Goal: Ask a question

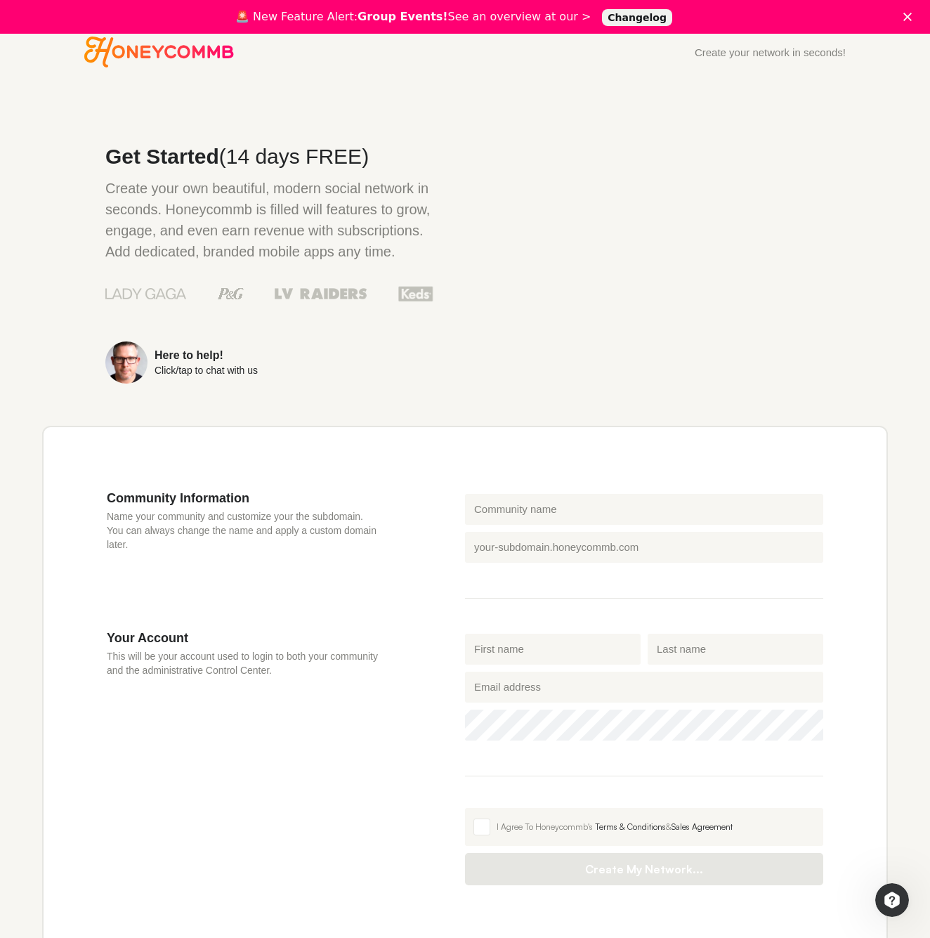
click at [179, 375] on div "Click/tap to chat with us" at bounding box center [206, 370] width 103 height 10
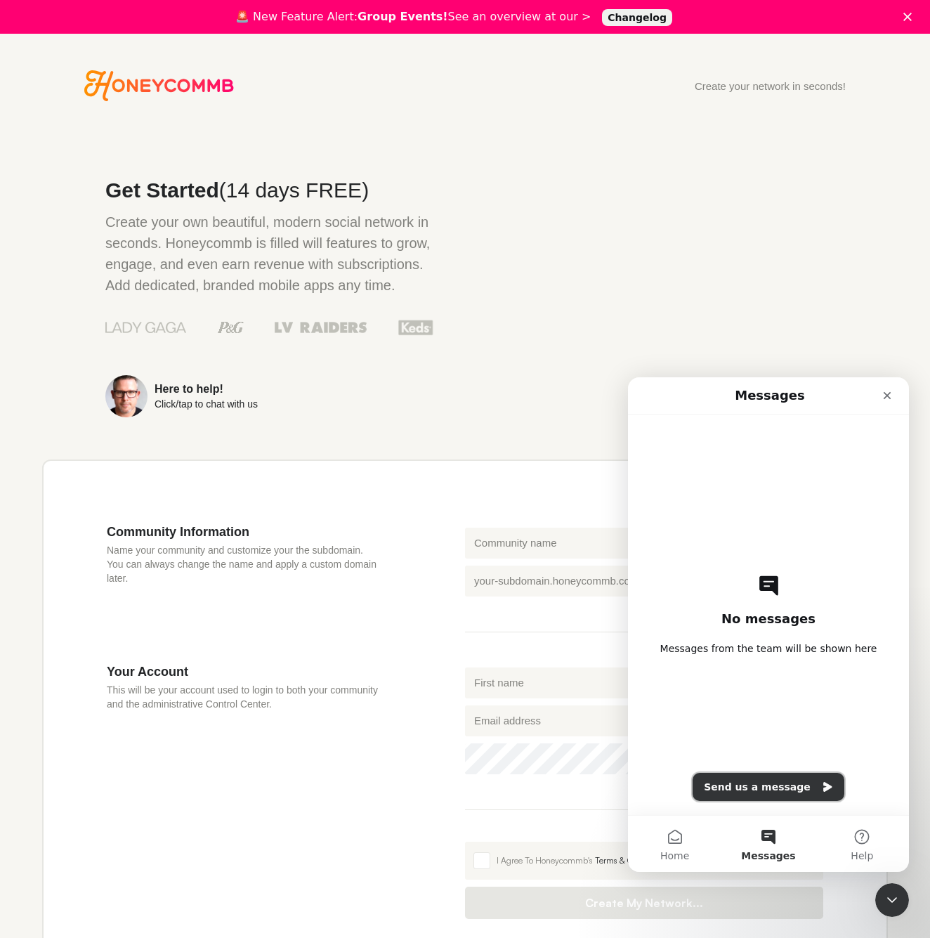
click at [762, 785] on button "Send us a message" at bounding box center [769, 787] width 152 height 28
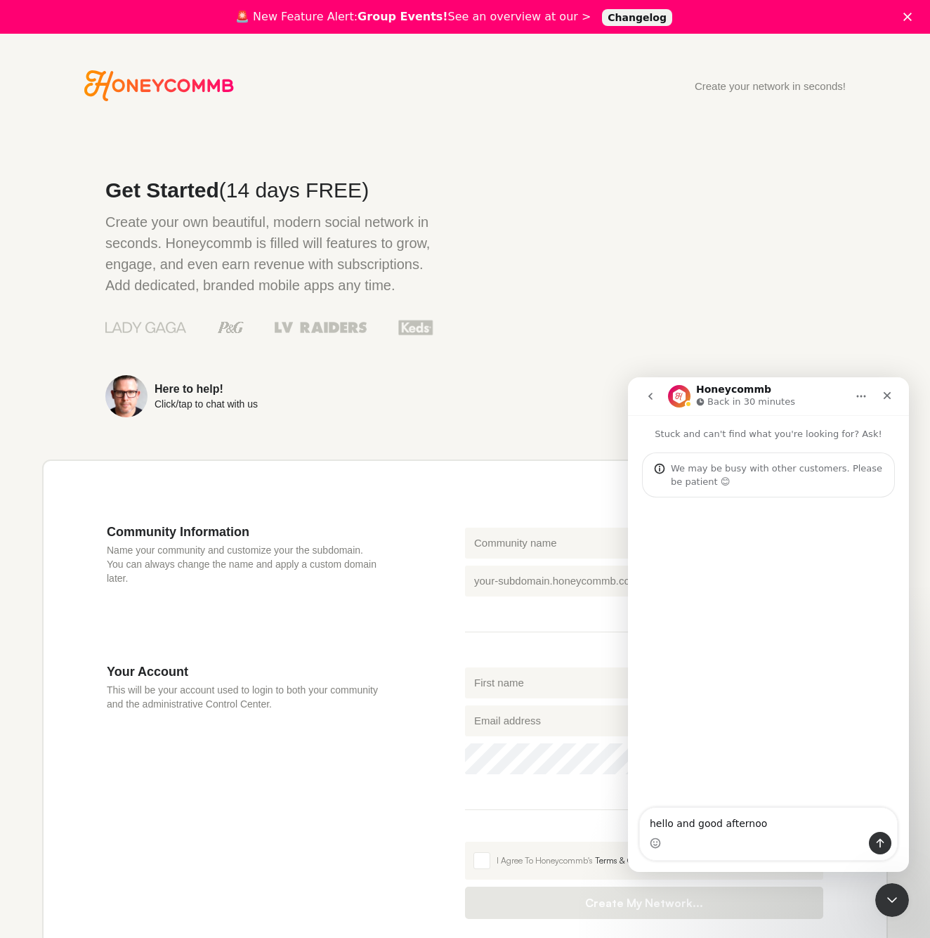
type textarea "hello and good afternoon"
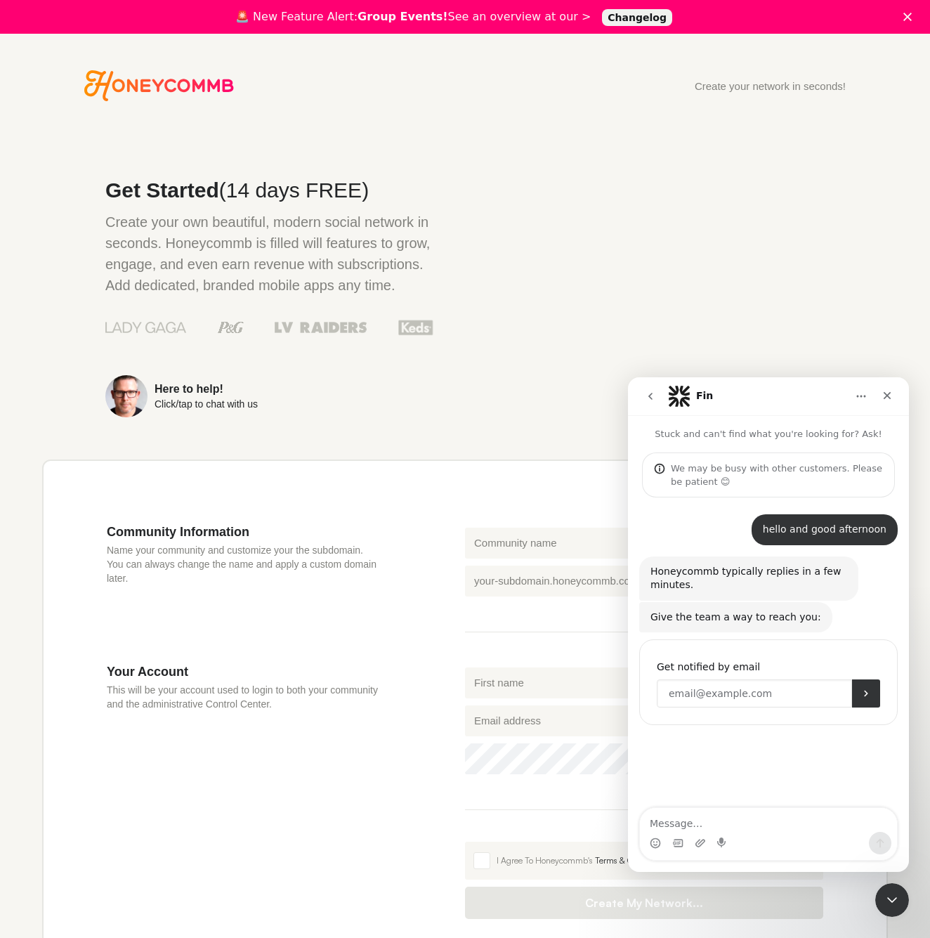
click at [686, 693] on input "Enter your email" at bounding box center [754, 693] width 195 height 28
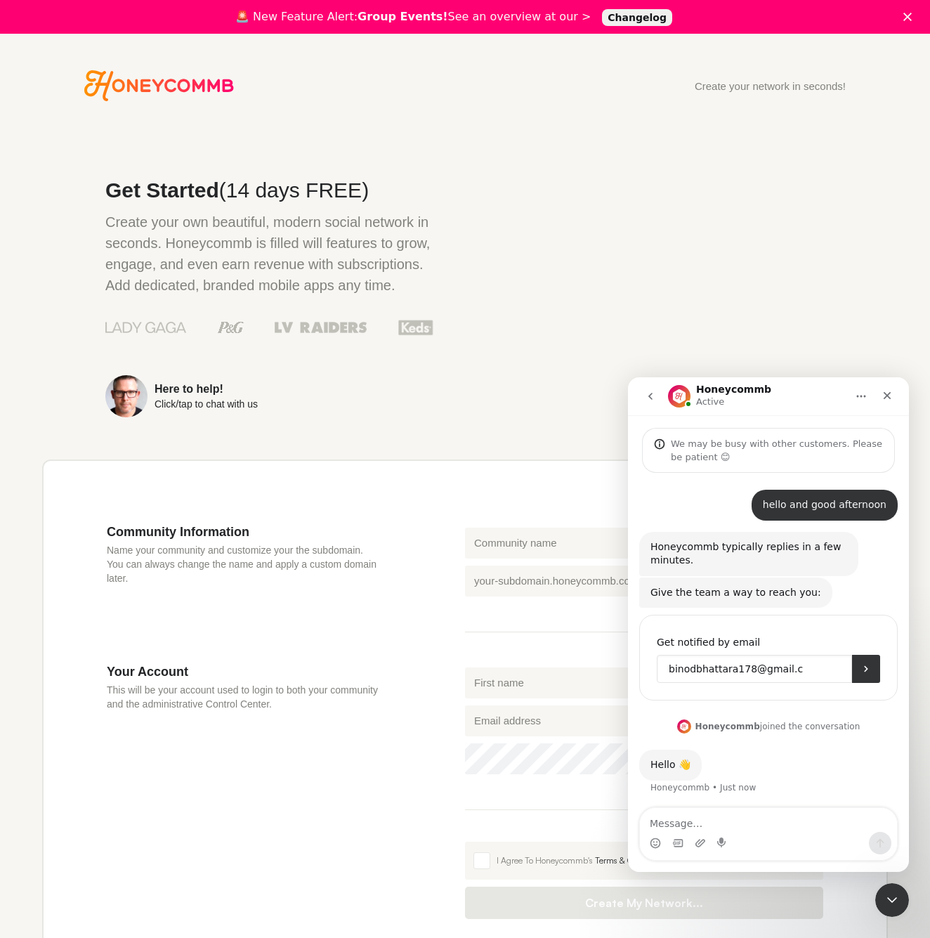
scroll to position [79, 0]
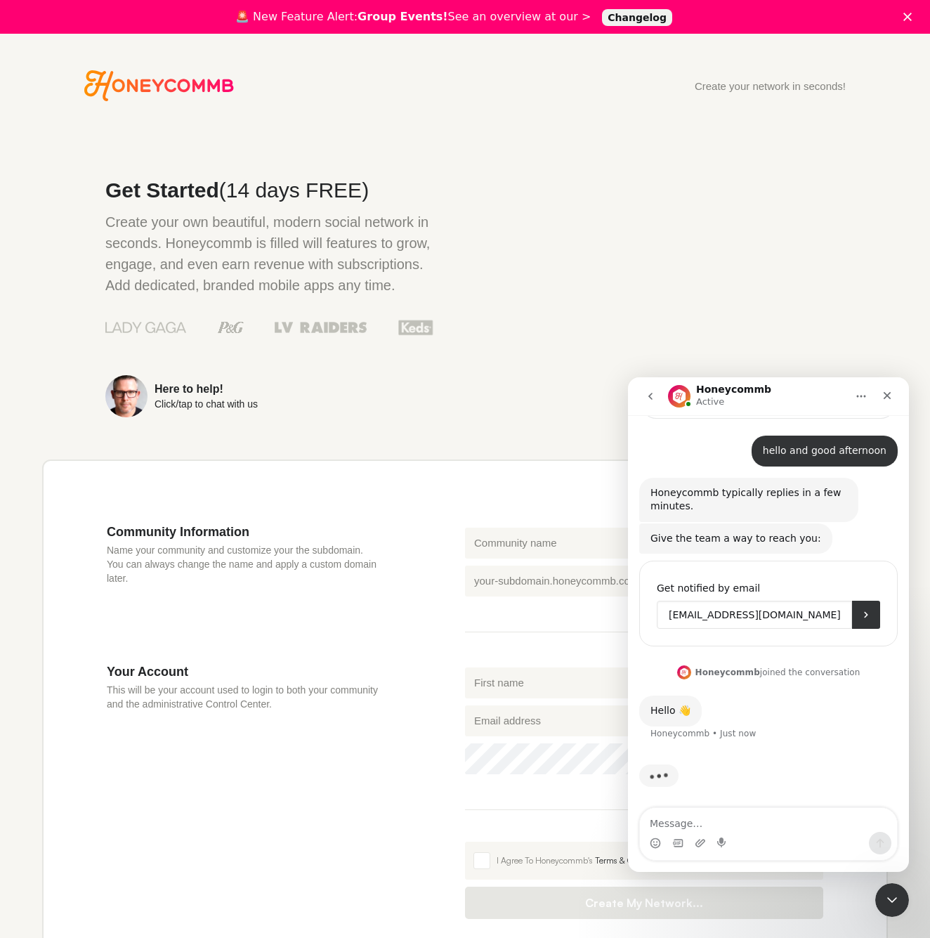
type input "[EMAIL_ADDRESS][DOMAIN_NAME]"
click at [819, 613] on input "[EMAIL_ADDRESS][DOMAIN_NAME]" at bounding box center [754, 615] width 195 height 28
click at [820, 613] on input "[EMAIL_ADDRESS][DOMAIN_NAME]" at bounding box center [754, 615] width 195 height 28
click at [281, 383] on div "Get Started (14 days FREE) Create your own beautiful, modern social network in …" at bounding box center [237, 278] width 391 height 280
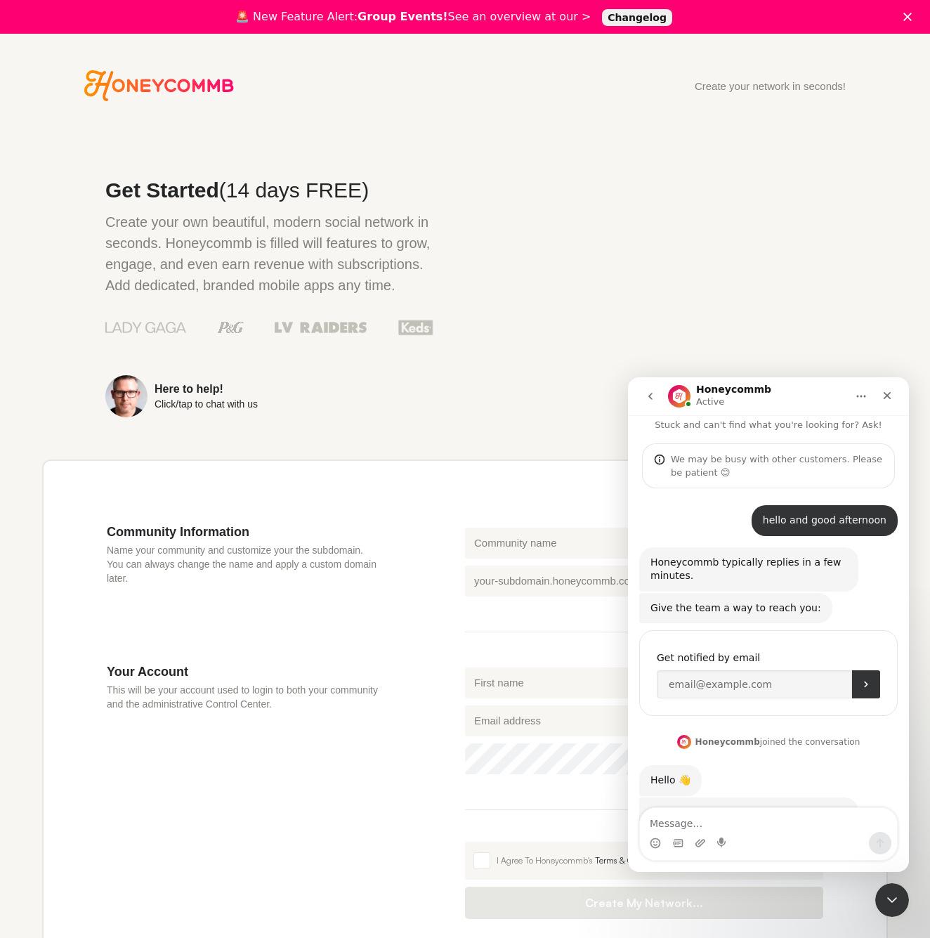
scroll to position [70, 0]
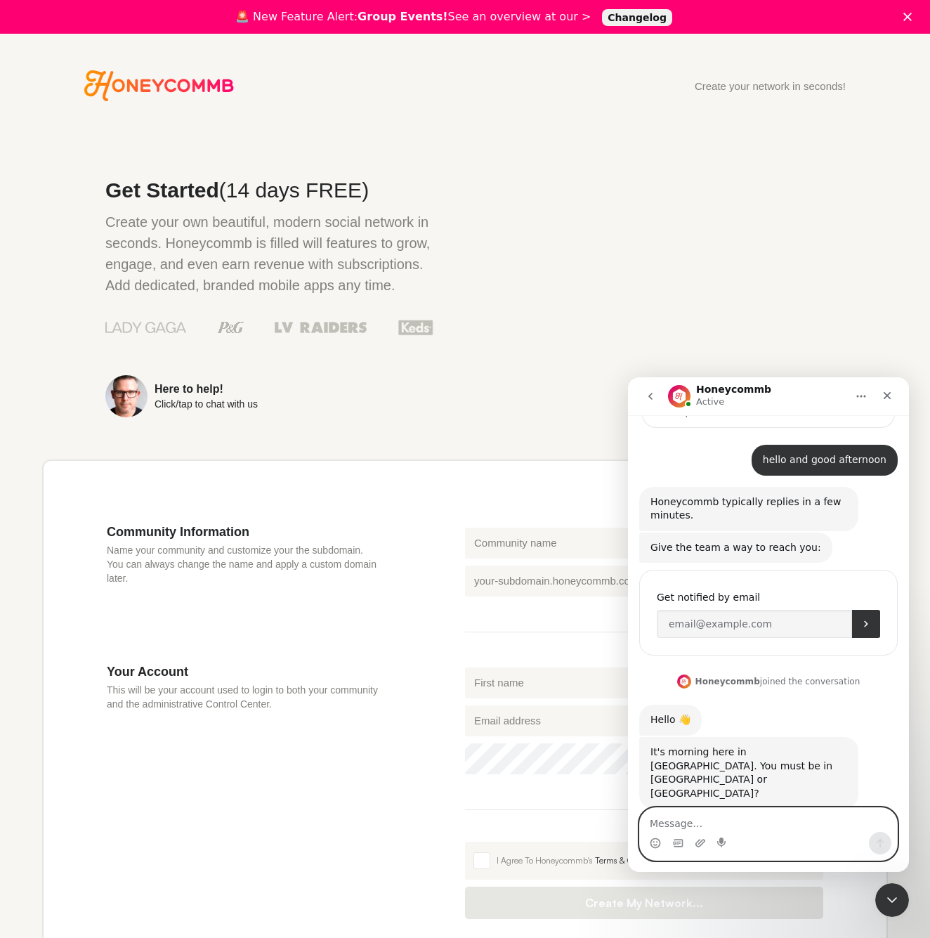
click at [692, 821] on textarea "Message…" at bounding box center [768, 820] width 257 height 24
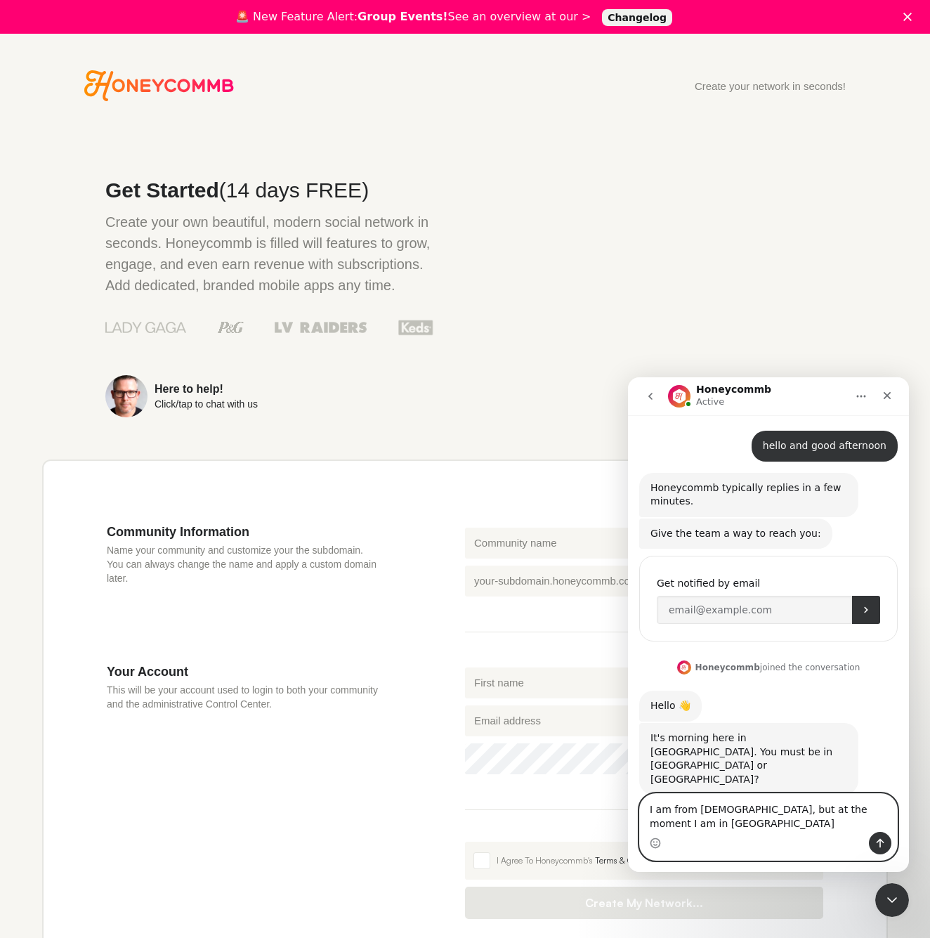
type textarea "I am from [DEMOGRAPHIC_DATA], but at the moment I am in [GEOGRAPHIC_DATA] ."
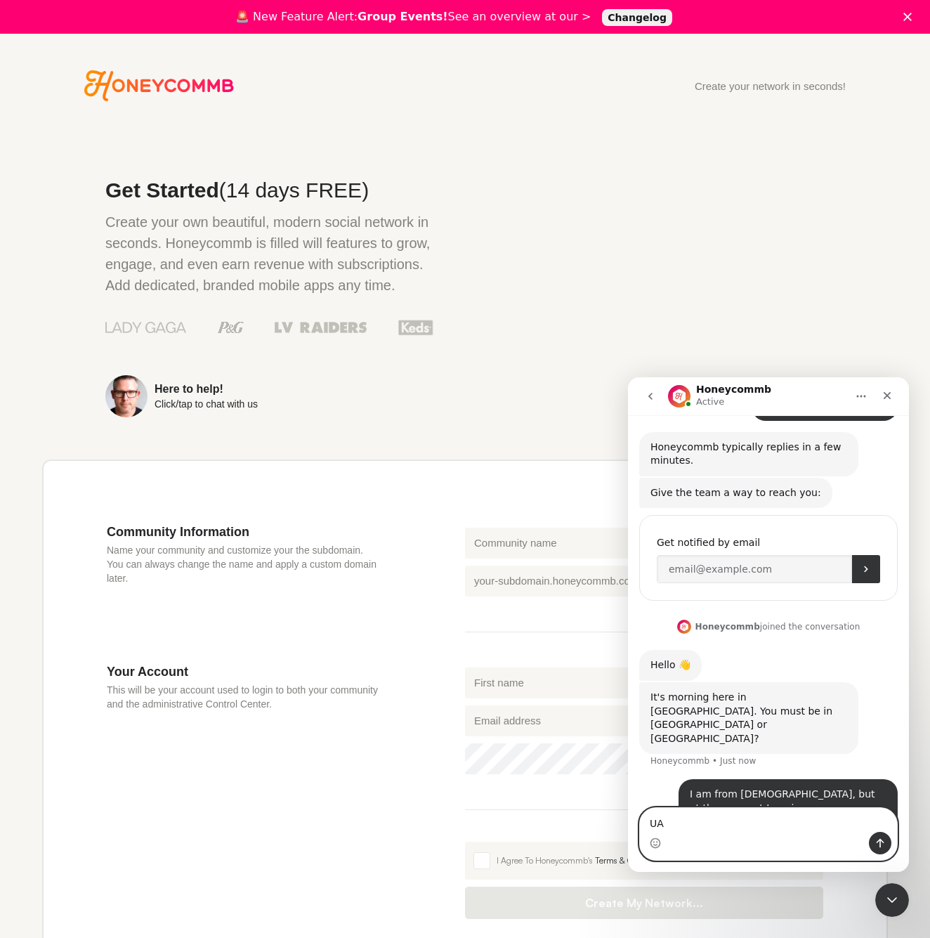
type textarea "[GEOGRAPHIC_DATA]"
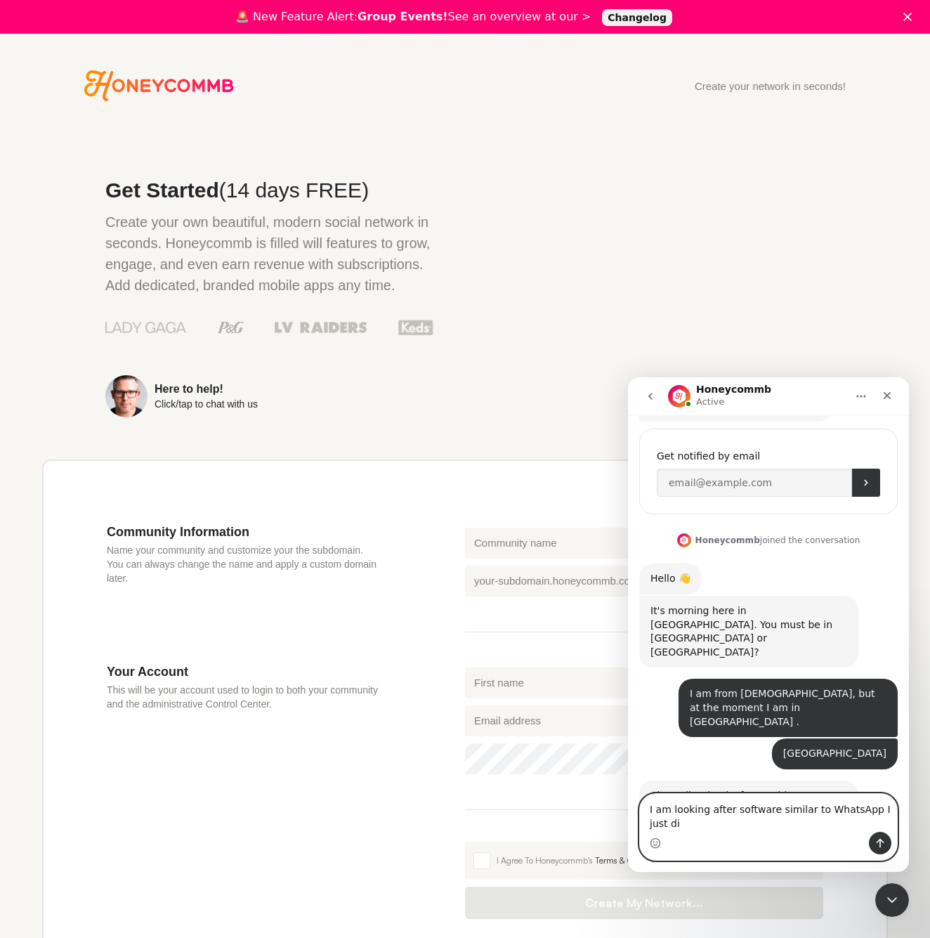
scroll to position [225, 0]
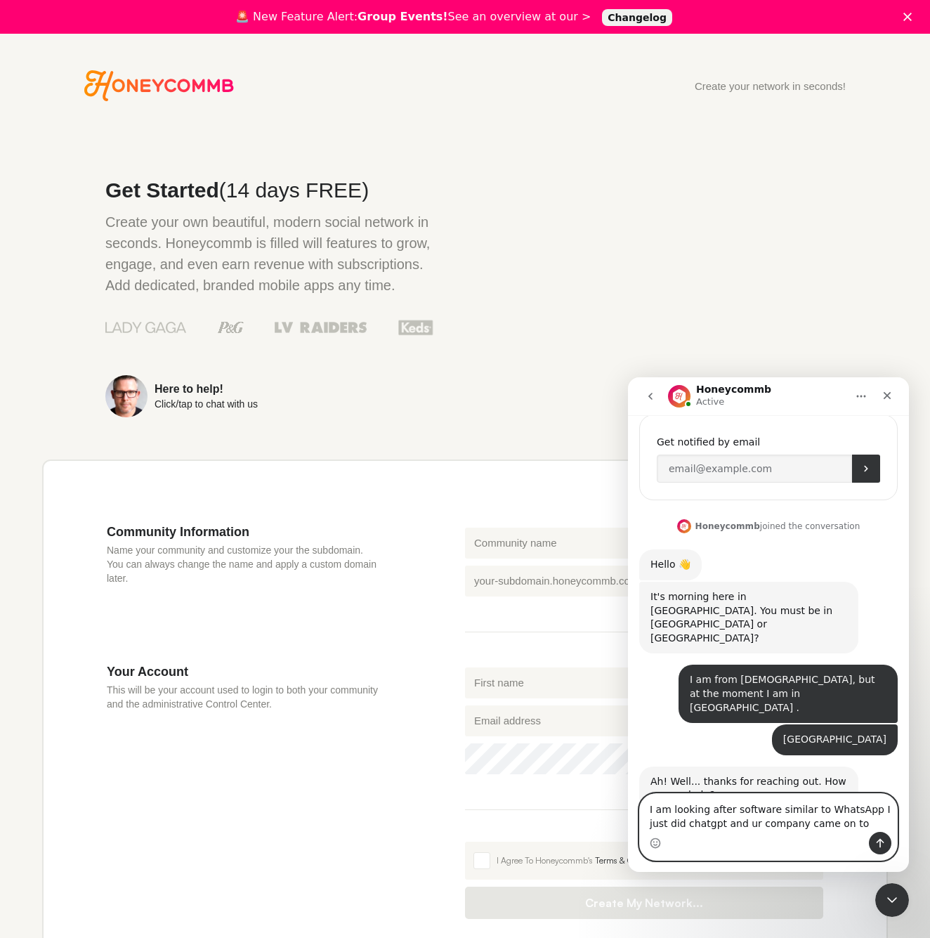
type textarea "I am looking after software similar to WhatsApp I just did chatgpt and ur compa…"
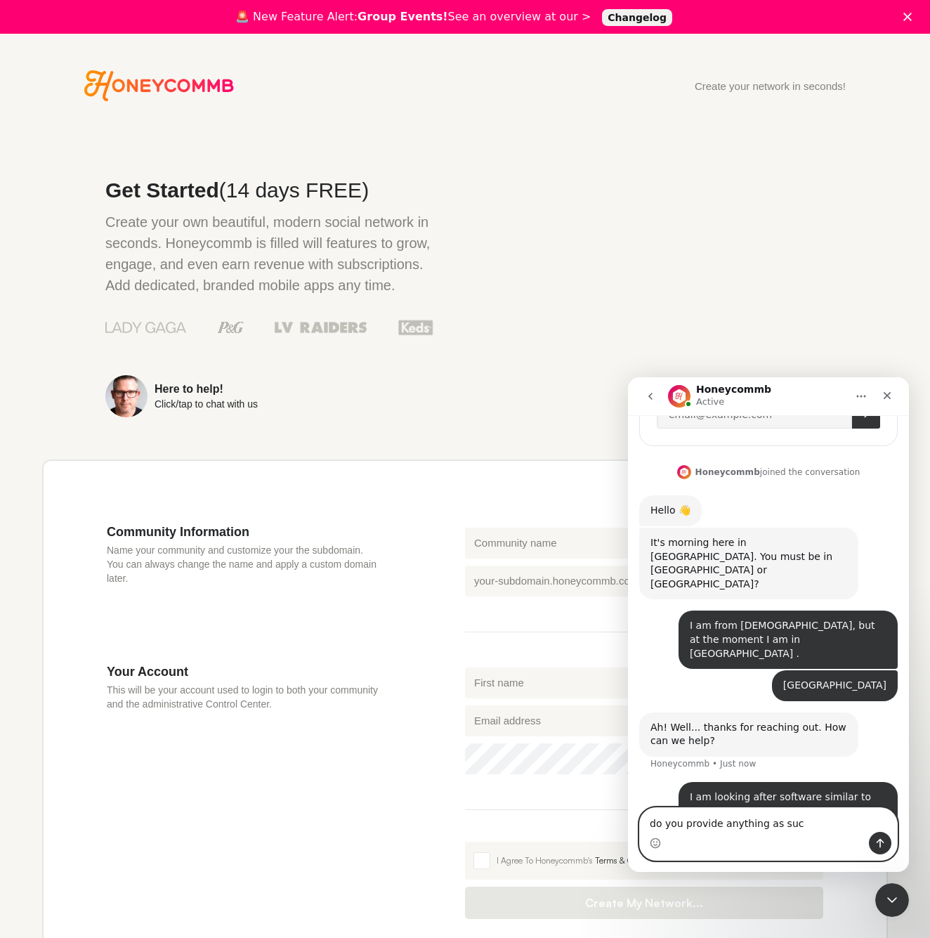
type textarea "do you provide anything as such"
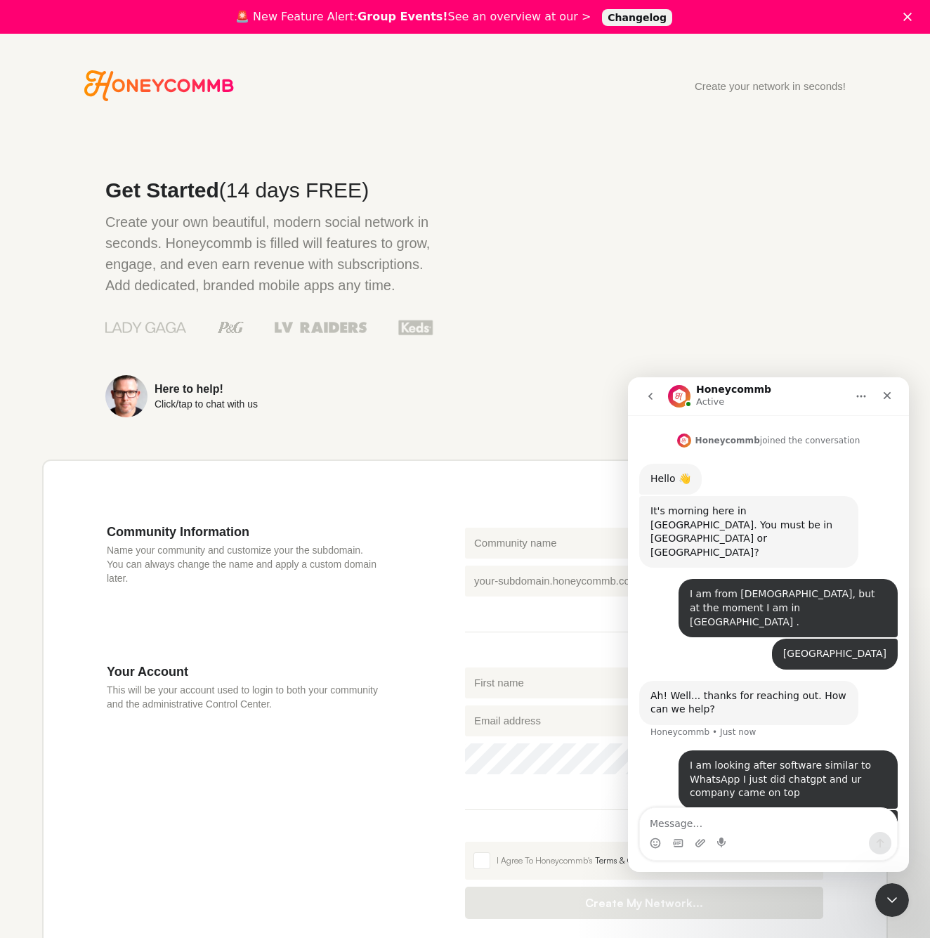
click at [460, 417] on main "Get Started (14 days FREE) Create your own beautiful, modern social network in …" at bounding box center [465, 613] width 846 height 951
drag, startPoint x: 769, startPoint y: 85, endPoint x: 776, endPoint y: 79, distance: 10.0
click at [769, 85] on div "Create your network in seconds!" at bounding box center [770, 86] width 151 height 11
click at [904, 15] on icon "Close" at bounding box center [908, 17] width 8 height 8
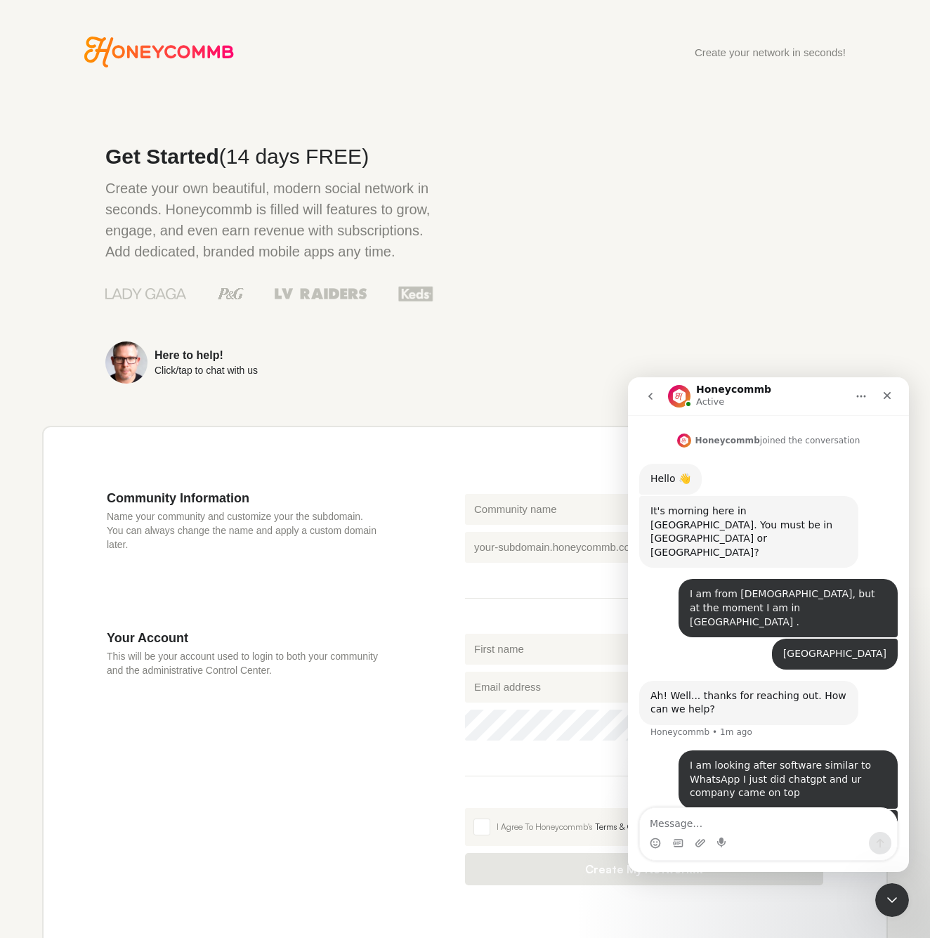
drag, startPoint x: 337, startPoint y: 358, endPoint x: 252, endPoint y: 193, distance: 184.8
click at [337, 358] on div "Get Started (14 days FREE) Create your own beautiful, modern social network in …" at bounding box center [237, 244] width 391 height 280
click at [181, 55] on icon "Honeycommb" at bounding box center [159, 52] width 150 height 31
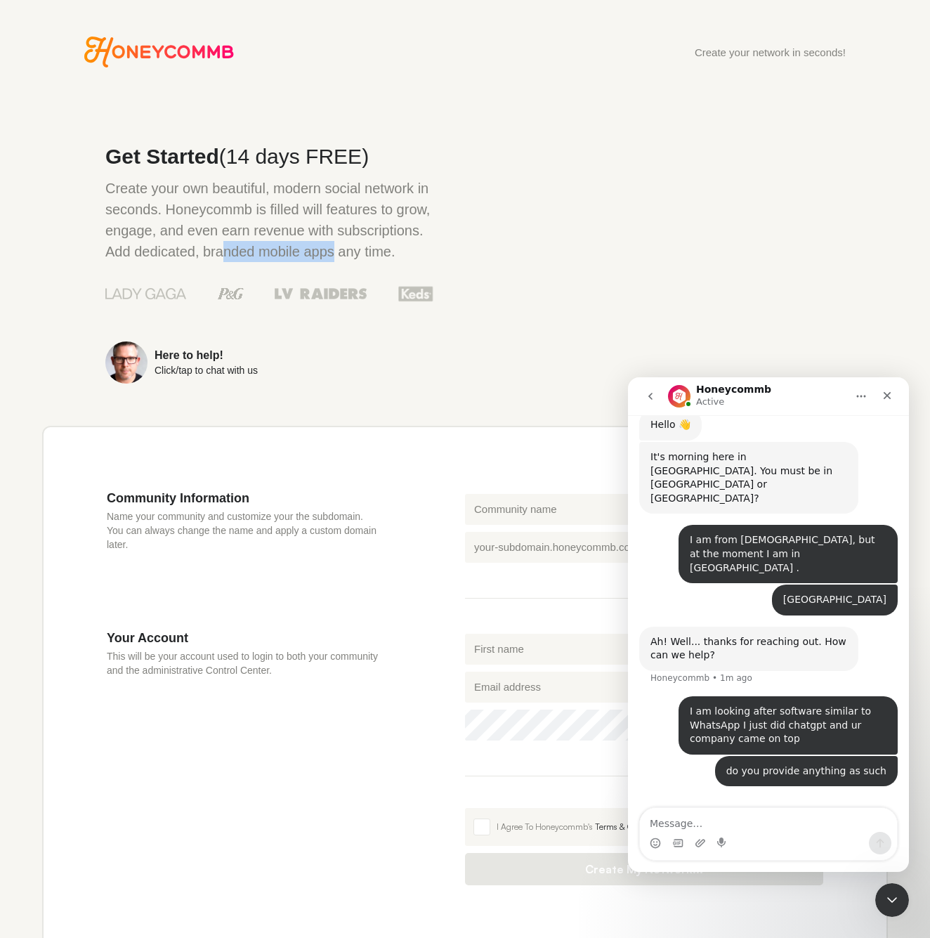
drag, startPoint x: 321, startPoint y: 254, endPoint x: 444, endPoint y: 256, distance: 123.0
click at [444, 256] on main "Get Started (14 days FREE) Create your own beautiful, modern social network in …" at bounding box center [465, 579] width 846 height 951
drag, startPoint x: 207, startPoint y: 249, endPoint x: 364, endPoint y: 256, distance: 157.5
click at [407, 256] on p "Create your own beautiful, modern social network in seconds. Honeycommb is fill…" at bounding box center [269, 220] width 328 height 84
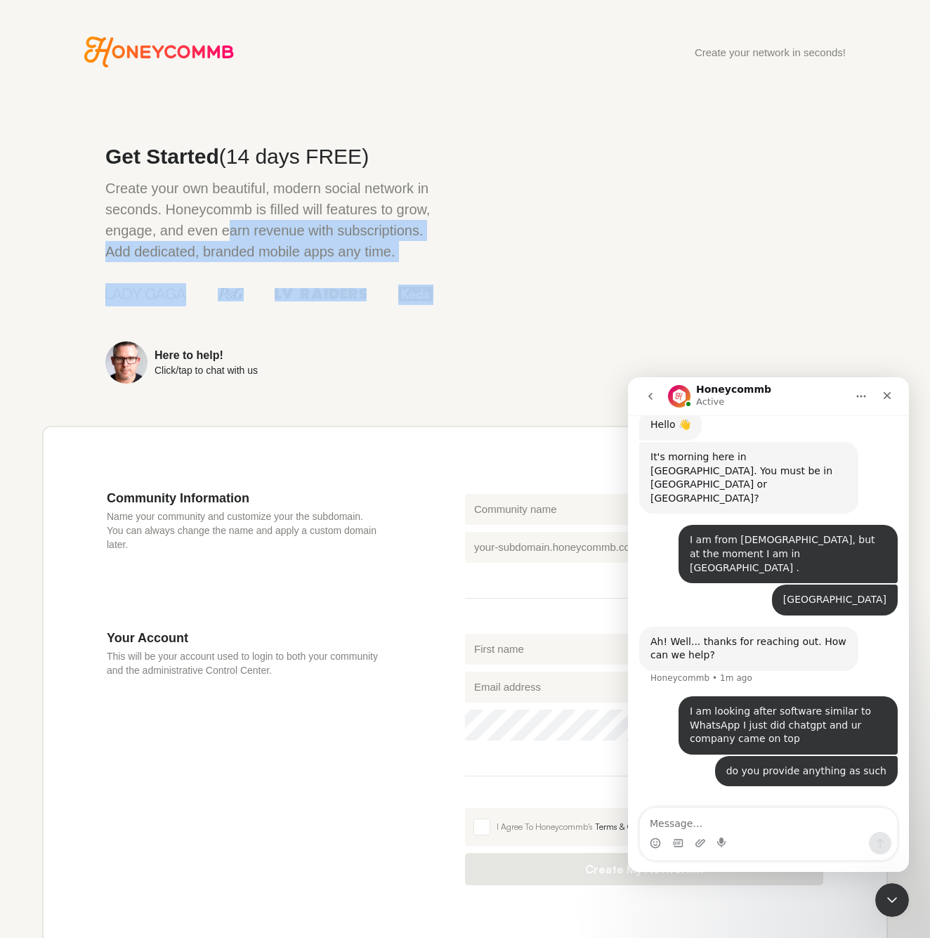
drag, startPoint x: 271, startPoint y: 230, endPoint x: 285, endPoint y: 337, distance: 107.8
click at [424, 311] on div "Get Started (14 days FREE) Create your own beautiful, modern social network in …" at bounding box center [237, 244] width 391 height 280
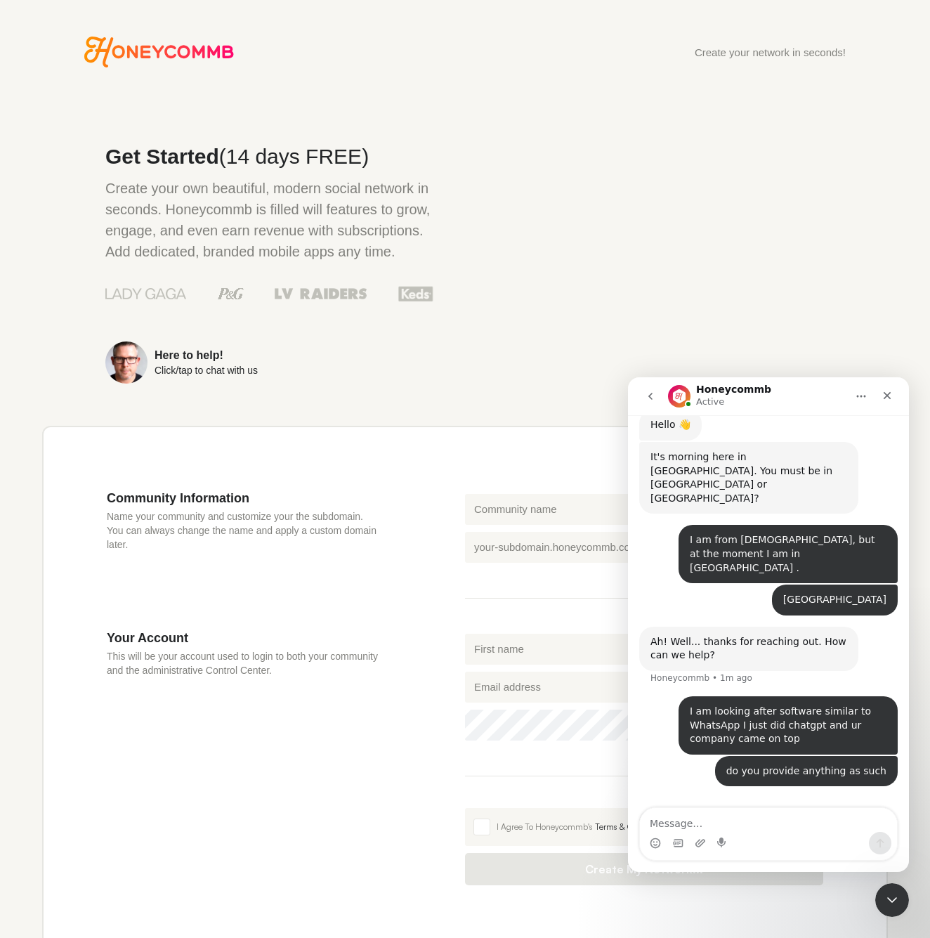
click at [285, 339] on div "Get Started (14 days FREE) Create your own beautiful, modern social network in …" at bounding box center [237, 244] width 391 height 280
click at [749, 54] on div "Create your network in seconds!" at bounding box center [770, 52] width 151 height 11
